Goal: Information Seeking & Learning: Learn about a topic

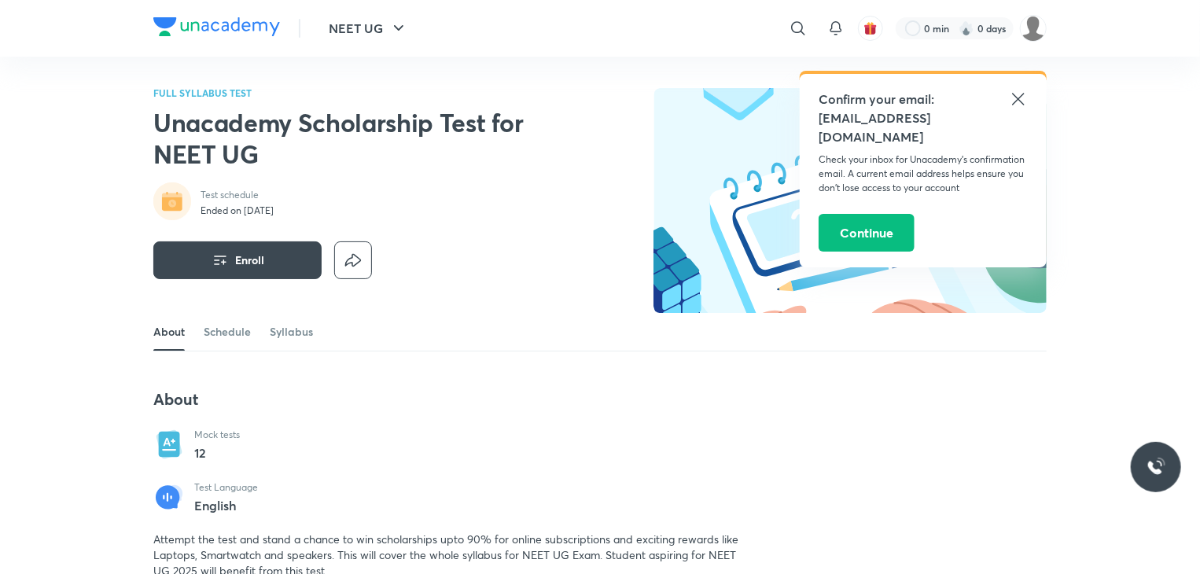
click at [1013, 92] on icon at bounding box center [1018, 99] width 19 height 19
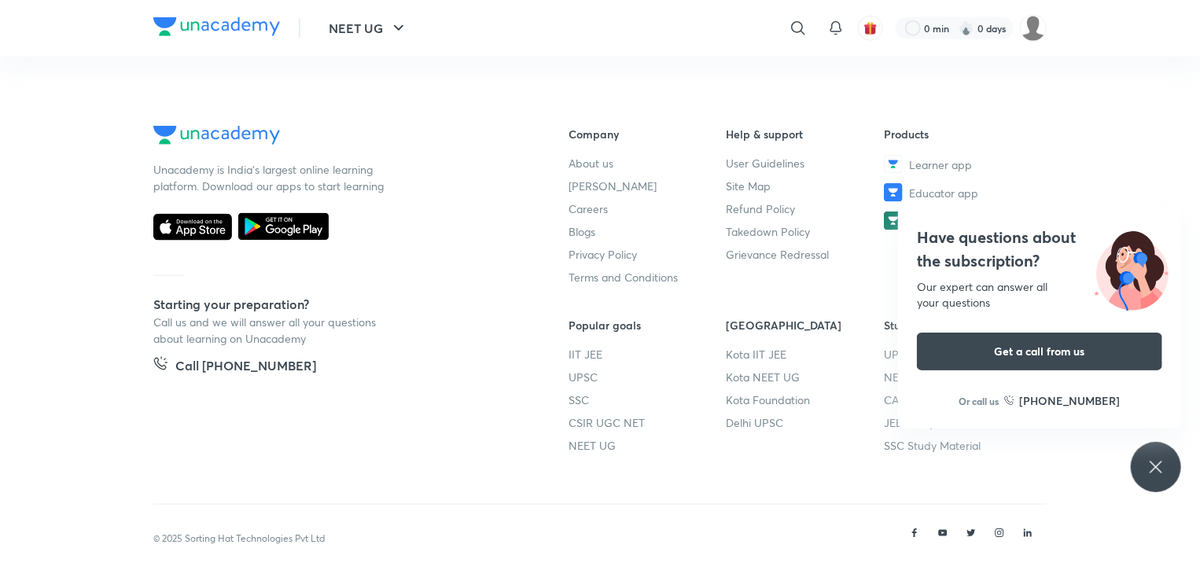
scroll to position [981, 0]
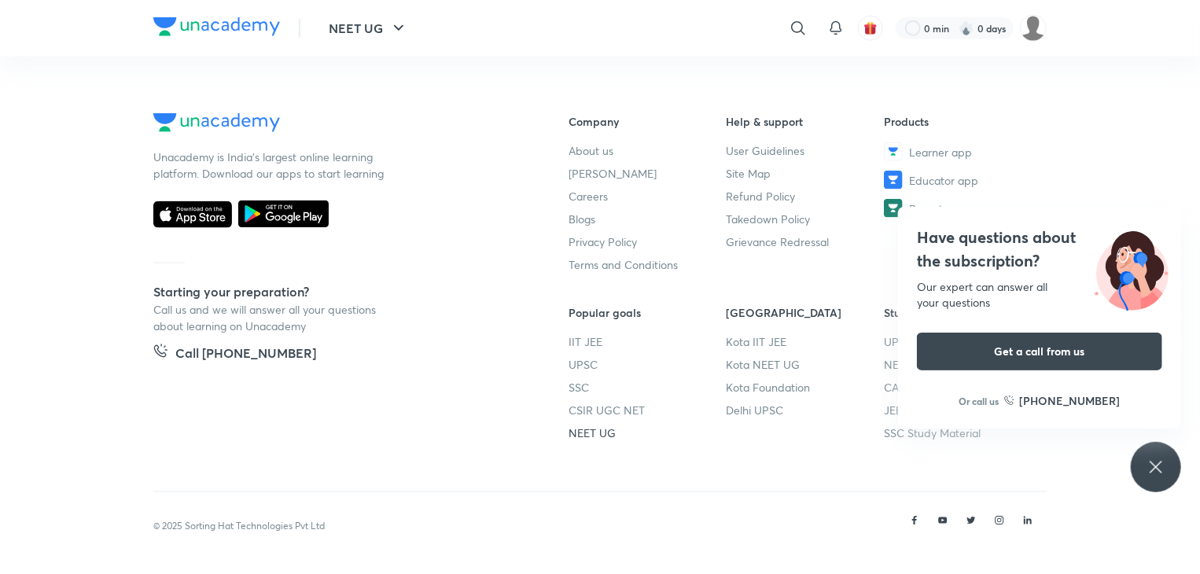
click at [605, 433] on link "NEET UG" at bounding box center [647, 433] width 158 height 17
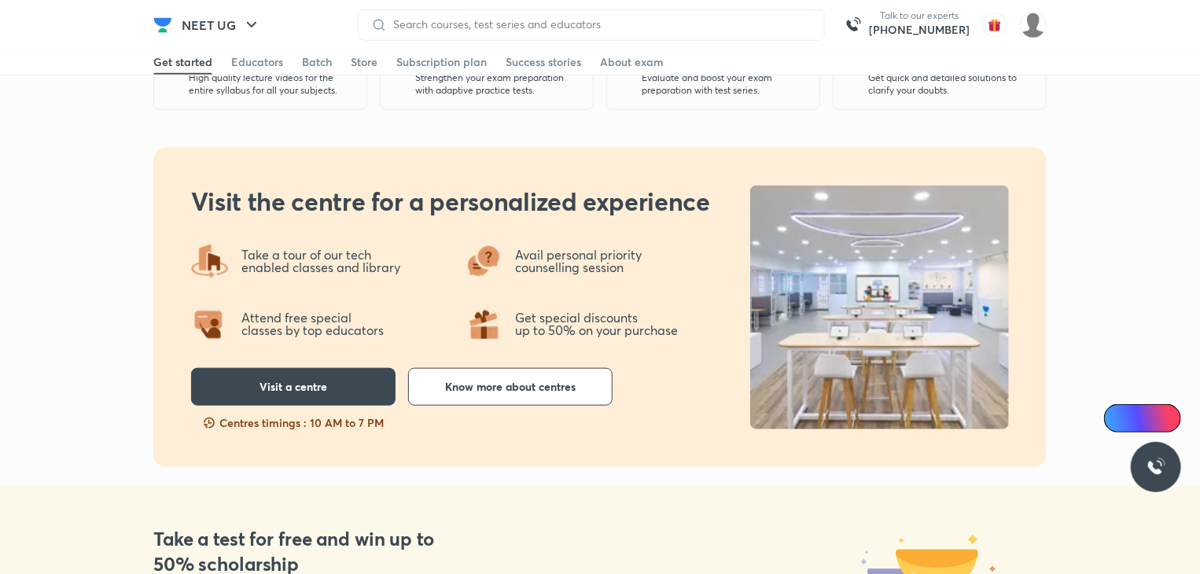
scroll to position [629, 0]
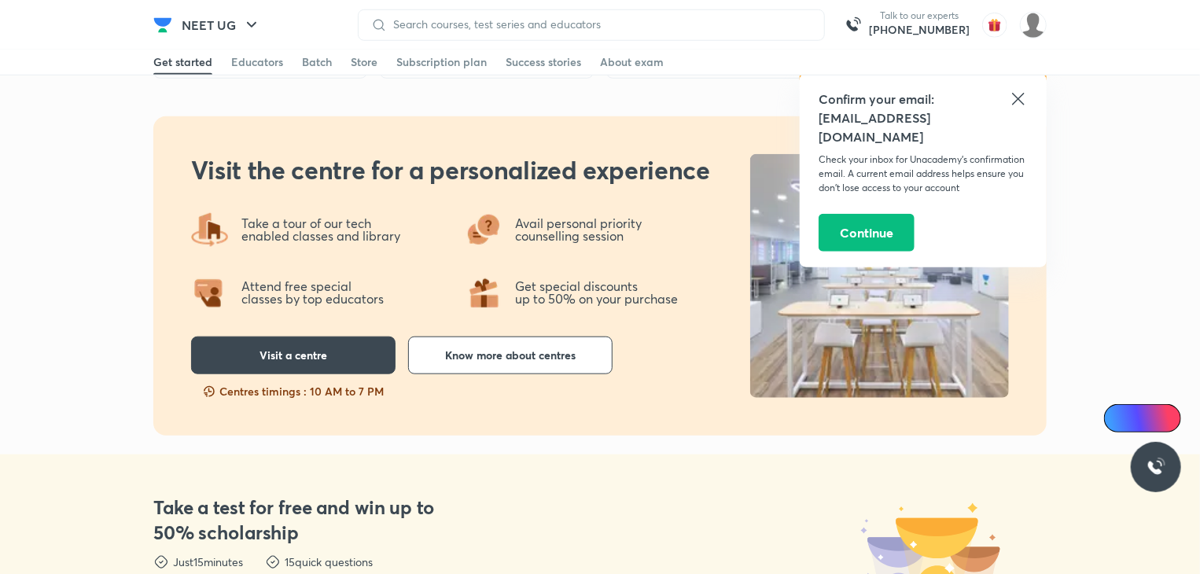
click at [1018, 105] on icon at bounding box center [1018, 99] width 19 height 19
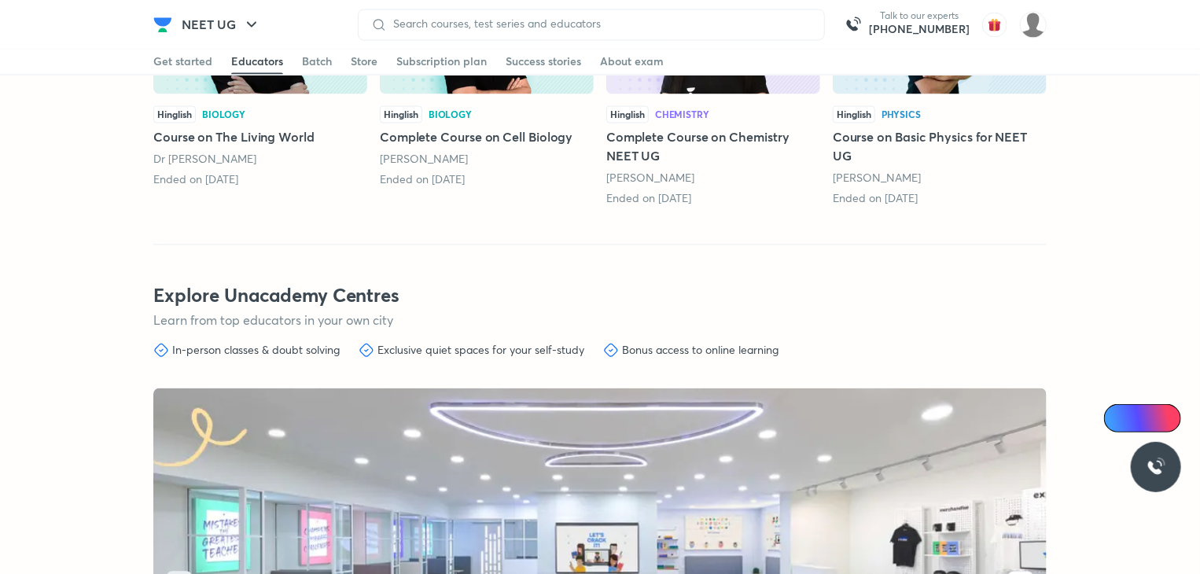
scroll to position [4560, 0]
